Goal: Check status: Check status

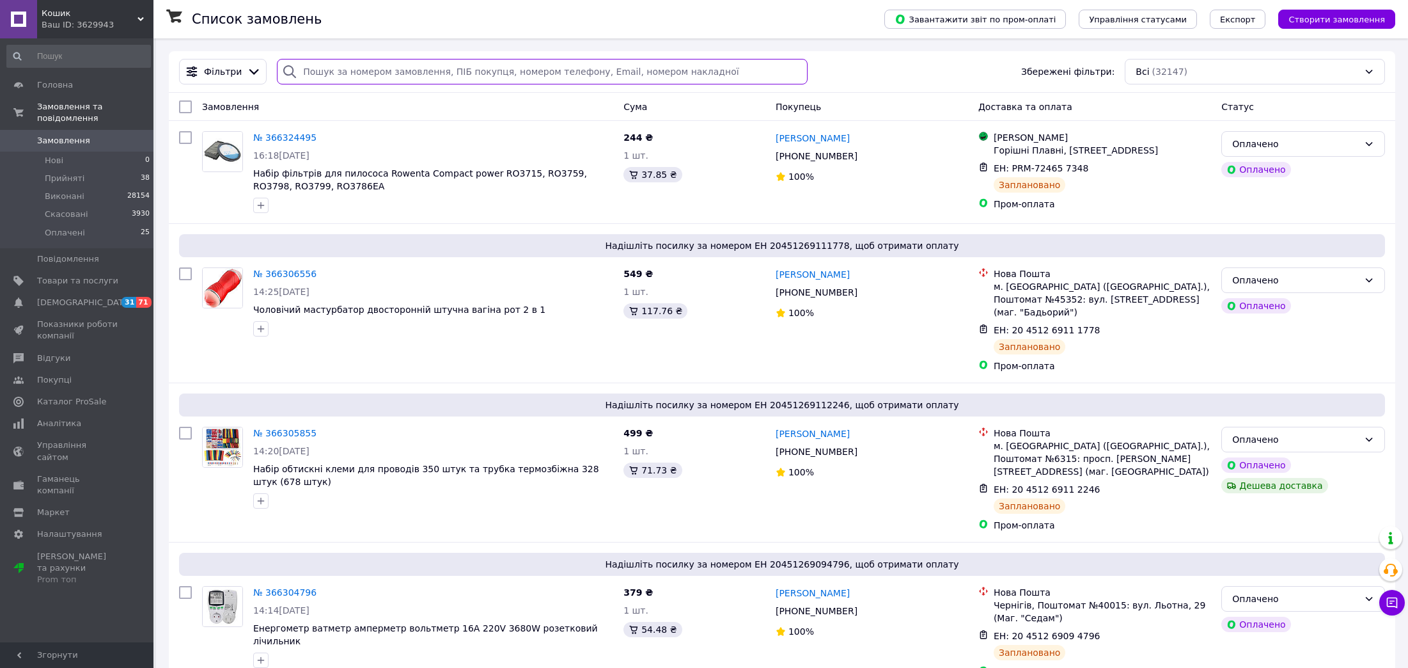
click at [347, 61] on input "search" at bounding box center [542, 72] width 530 height 26
paste input "4901400092178"
type input "4901400092178"
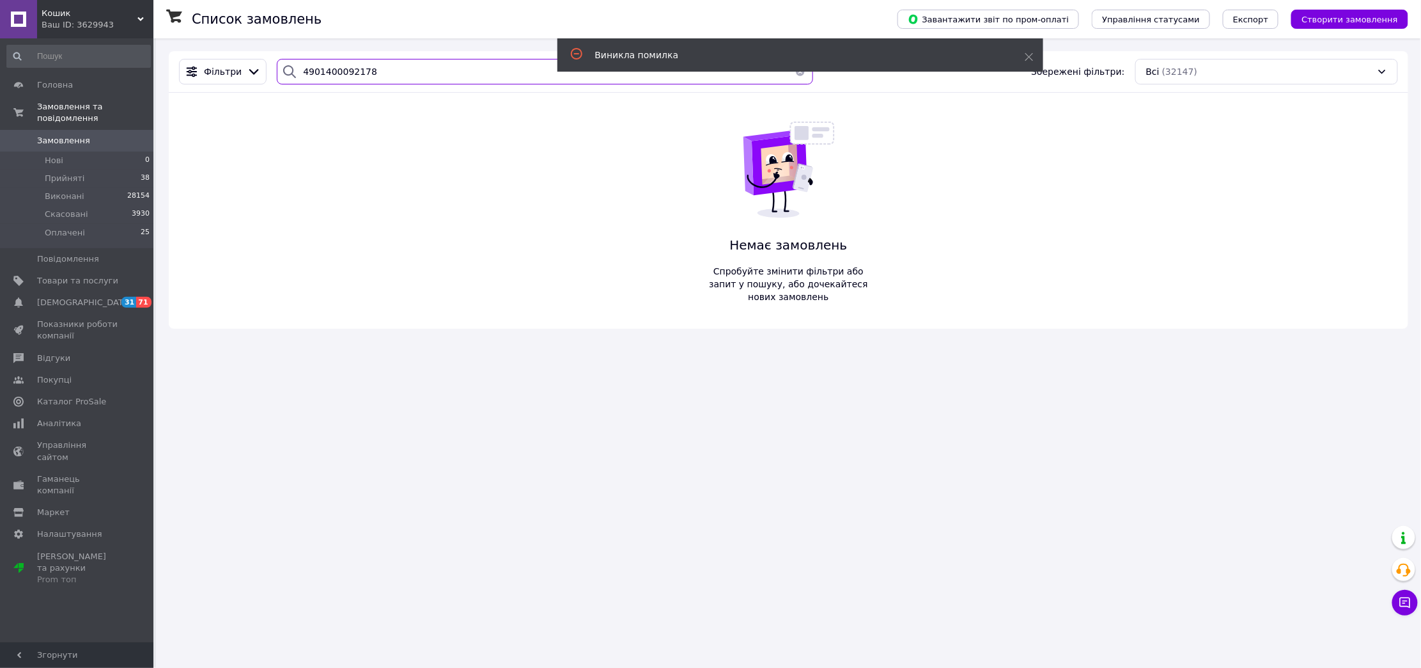
click at [359, 71] on input "4901400092178" at bounding box center [545, 72] width 536 height 26
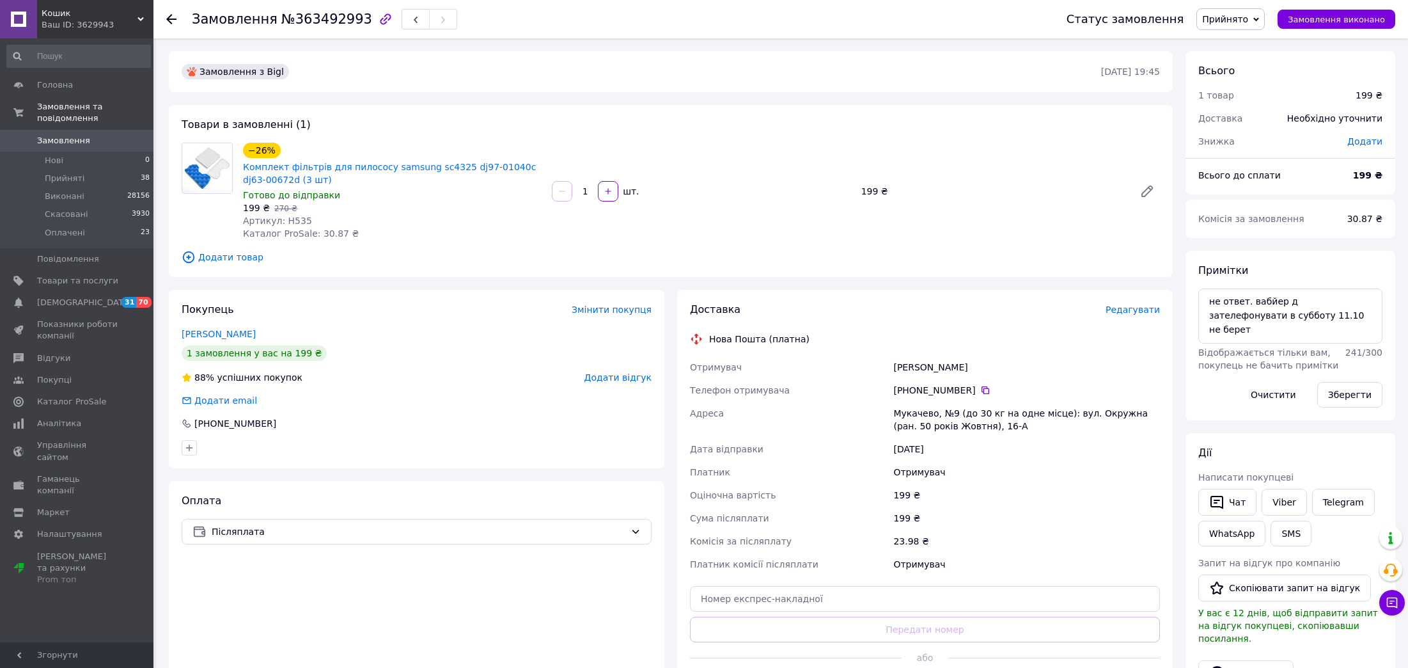
scroll to position [84, 0]
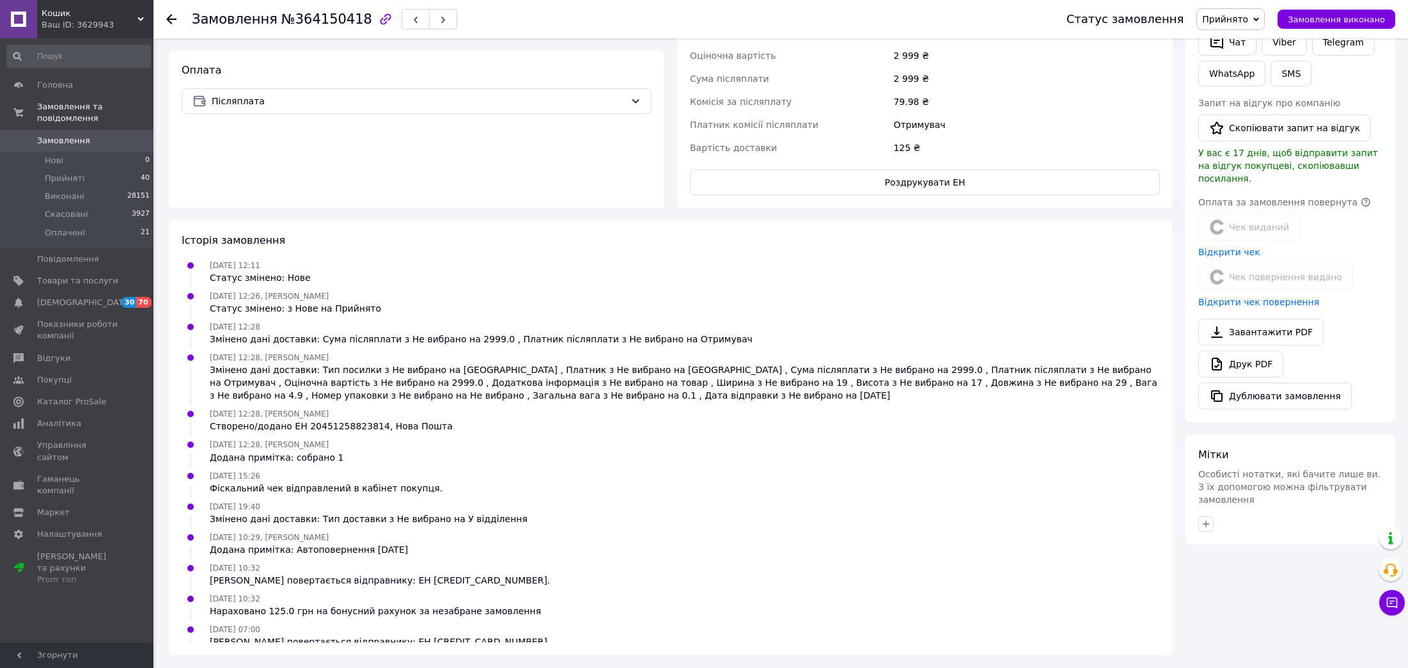
scroll to position [97, 0]
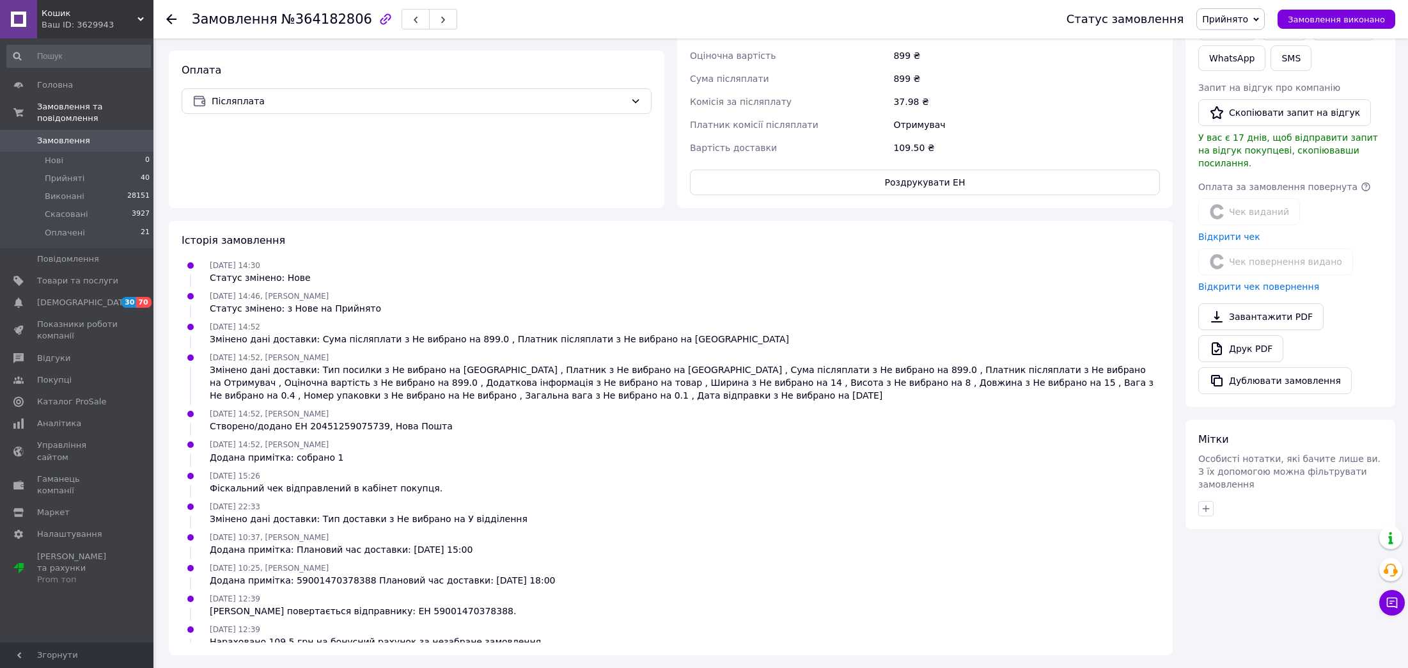
scroll to position [97, 0]
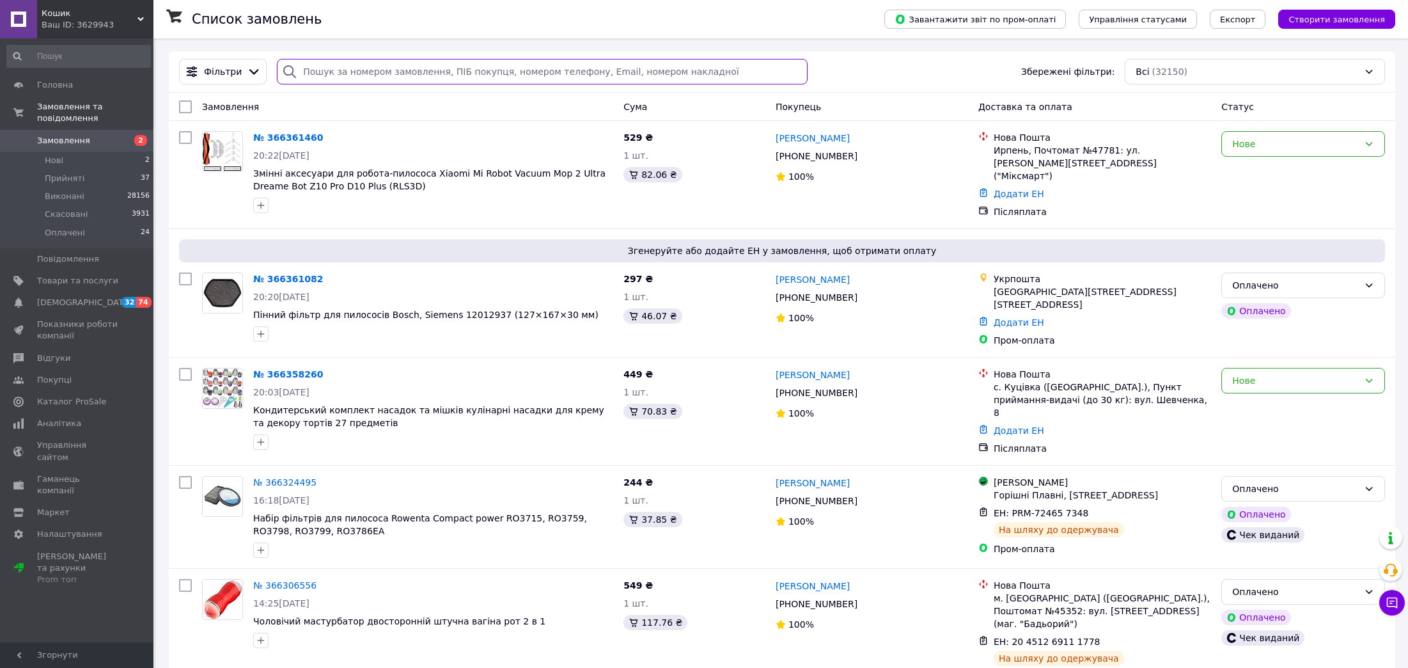
click at [351, 70] on input "search" at bounding box center [542, 72] width 530 height 26
paste input "4901400092178"
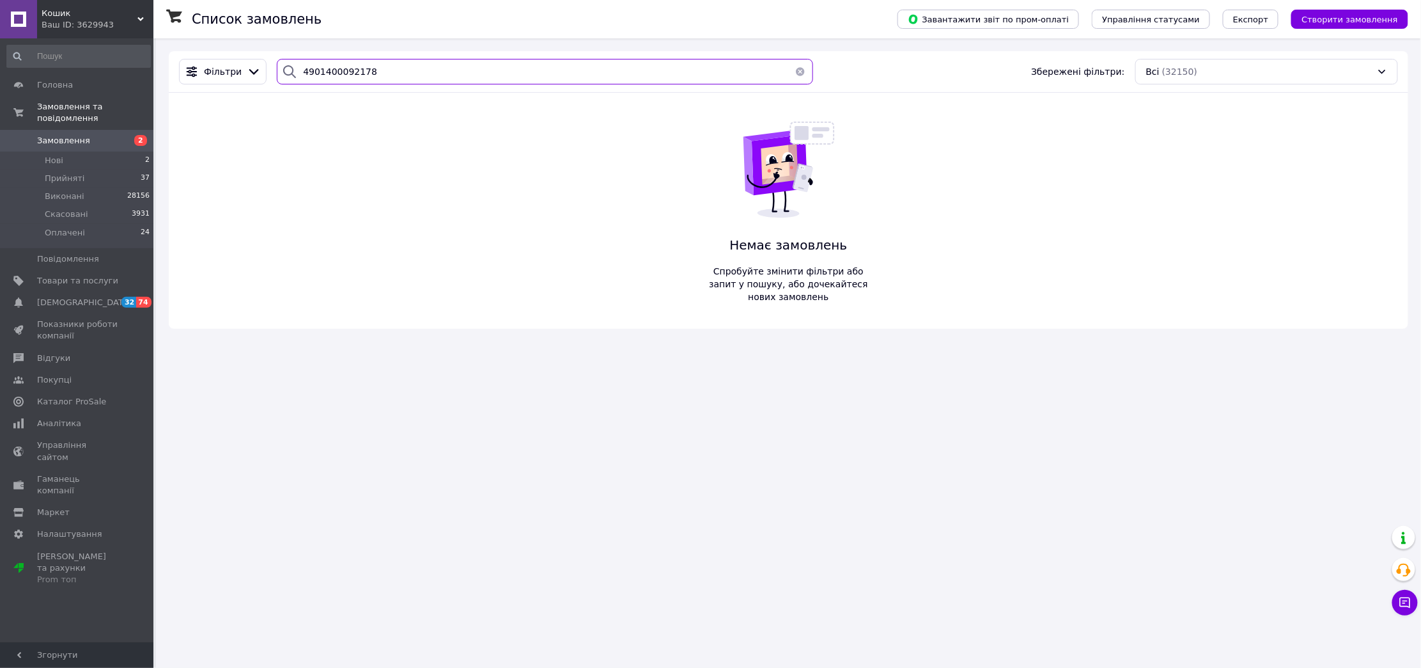
type input "4901400092178"
click at [447, 69] on input "4901400092178" at bounding box center [545, 72] width 536 height 26
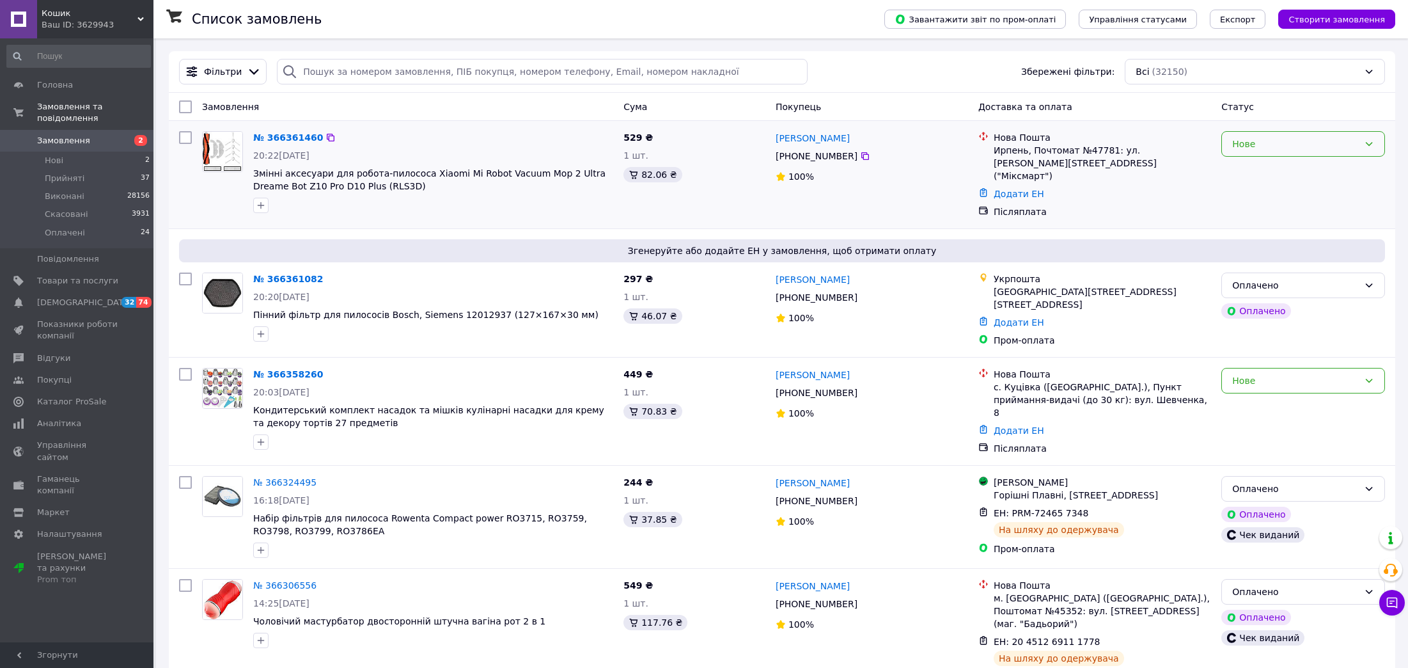
click at [1269, 149] on div "Нове" at bounding box center [1295, 144] width 127 height 14
click at [1269, 165] on li "Прийнято" at bounding box center [1303, 172] width 162 height 23
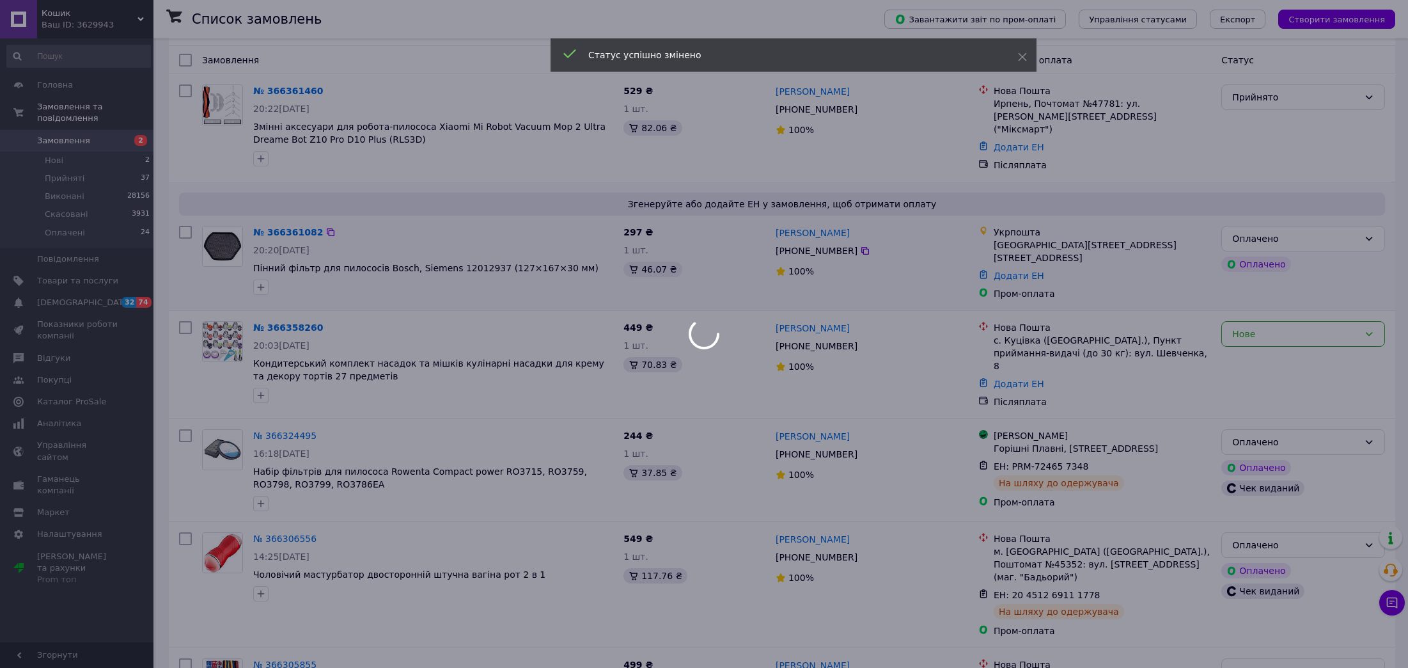
scroll to position [96, 0]
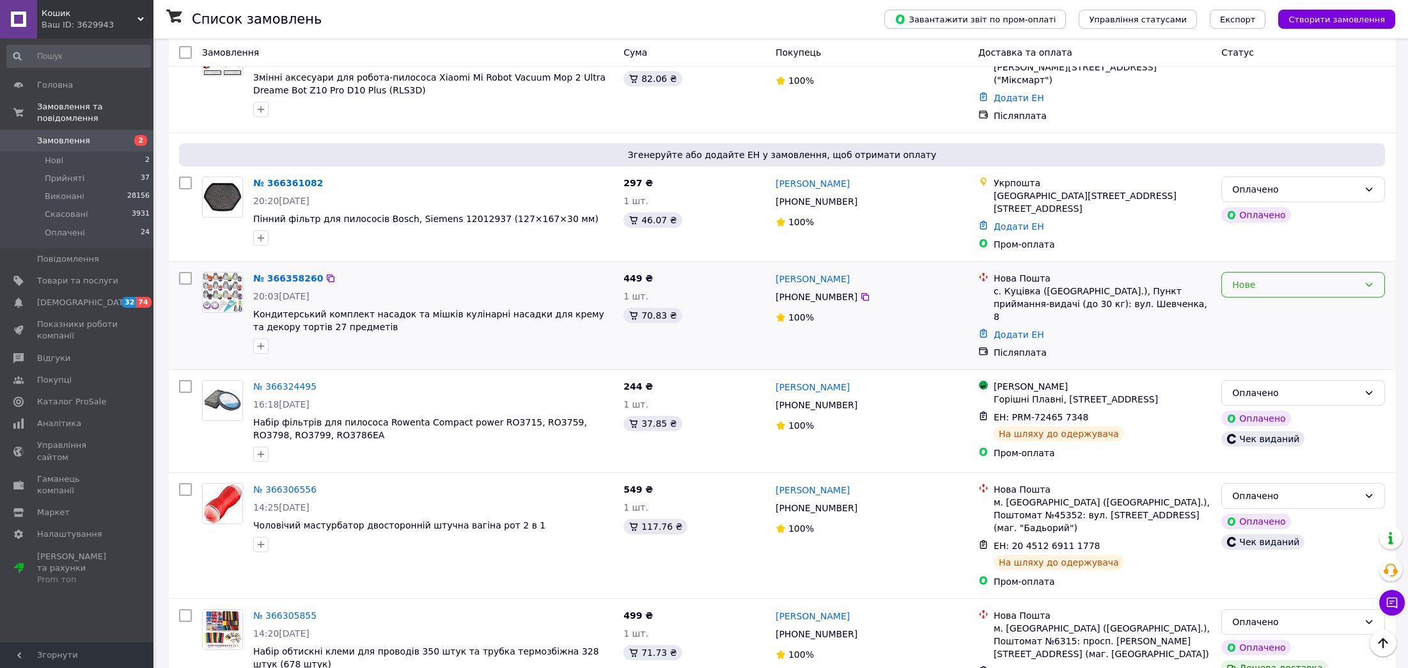
click at [1246, 280] on div "Нове" at bounding box center [1295, 285] width 127 height 14
click at [1254, 304] on li "Прийнято" at bounding box center [1303, 303] width 162 height 23
